Goal: Task Accomplishment & Management: Manage account settings

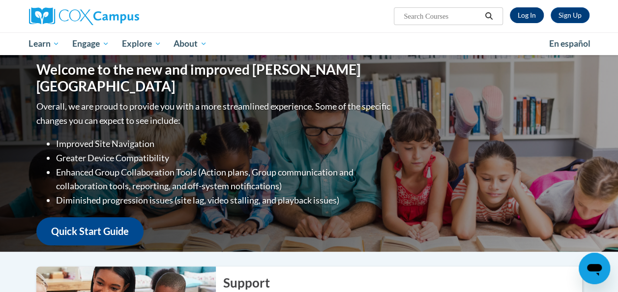
click at [532, 20] on link "Log In" at bounding box center [527, 15] width 34 height 16
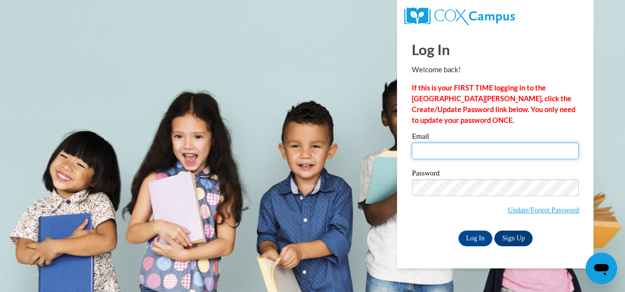
type input "[PERSON_NAME][EMAIL_ADDRESS][PERSON_NAME][DOMAIN_NAME]"
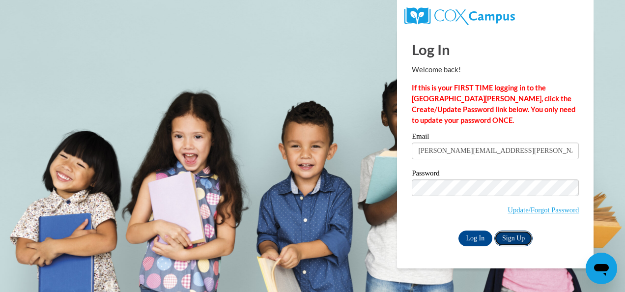
click at [521, 240] on link "Sign Up" at bounding box center [513, 238] width 38 height 16
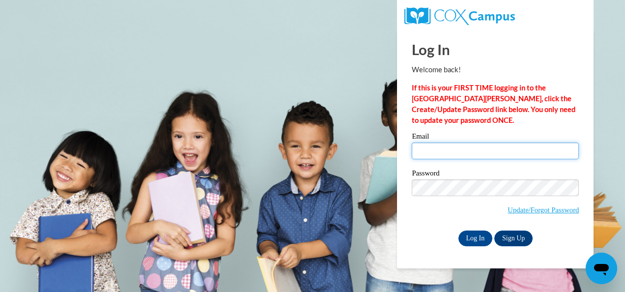
type input "bassima.braich@cobbk12.org"
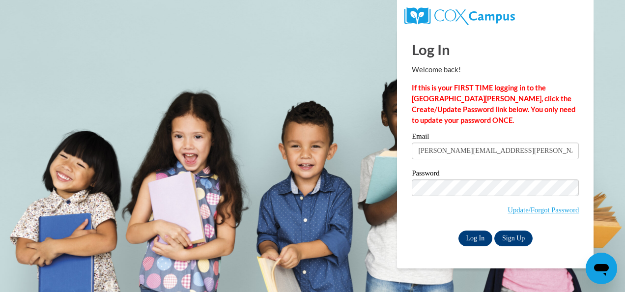
click at [475, 238] on input "Log In" at bounding box center [476, 238] width 34 height 16
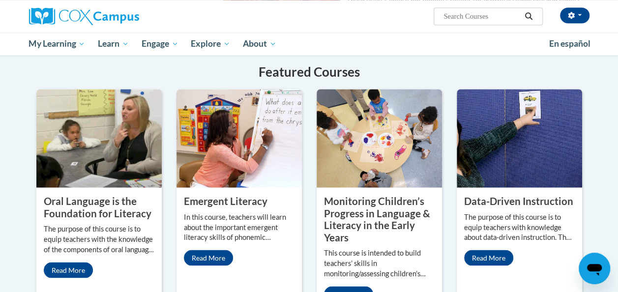
scroll to position [792, 0]
click at [223, 250] on link "Read More" at bounding box center [208, 258] width 49 height 16
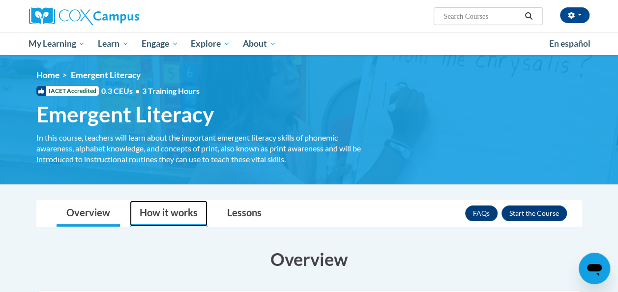
click at [164, 217] on link "How it works" at bounding box center [169, 214] width 78 height 26
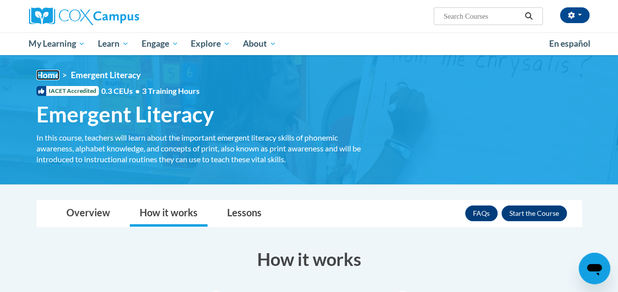
click at [48, 76] on link "Home" at bounding box center [47, 75] width 23 height 10
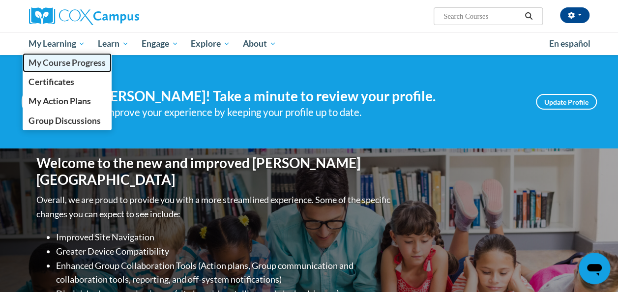
click at [51, 65] on span "My Course Progress" at bounding box center [67, 63] width 77 height 10
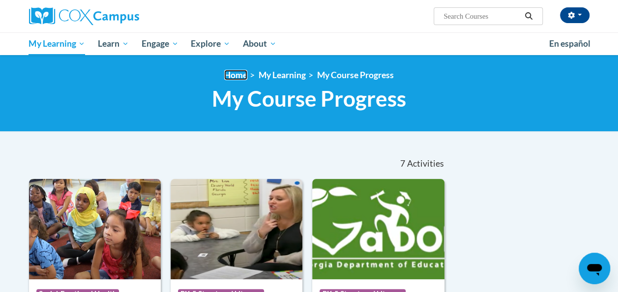
click at [240, 76] on link "Home" at bounding box center [235, 75] width 23 height 10
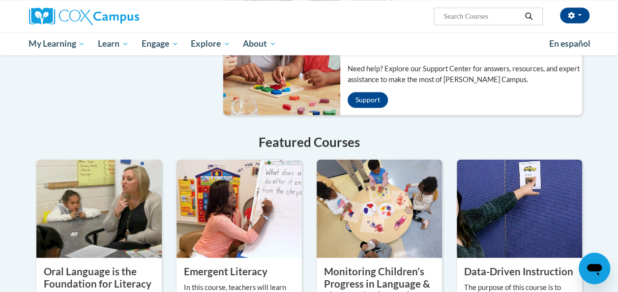
scroll to position [720, 0]
